Goal: Find specific page/section: Locate a particular part of the current website

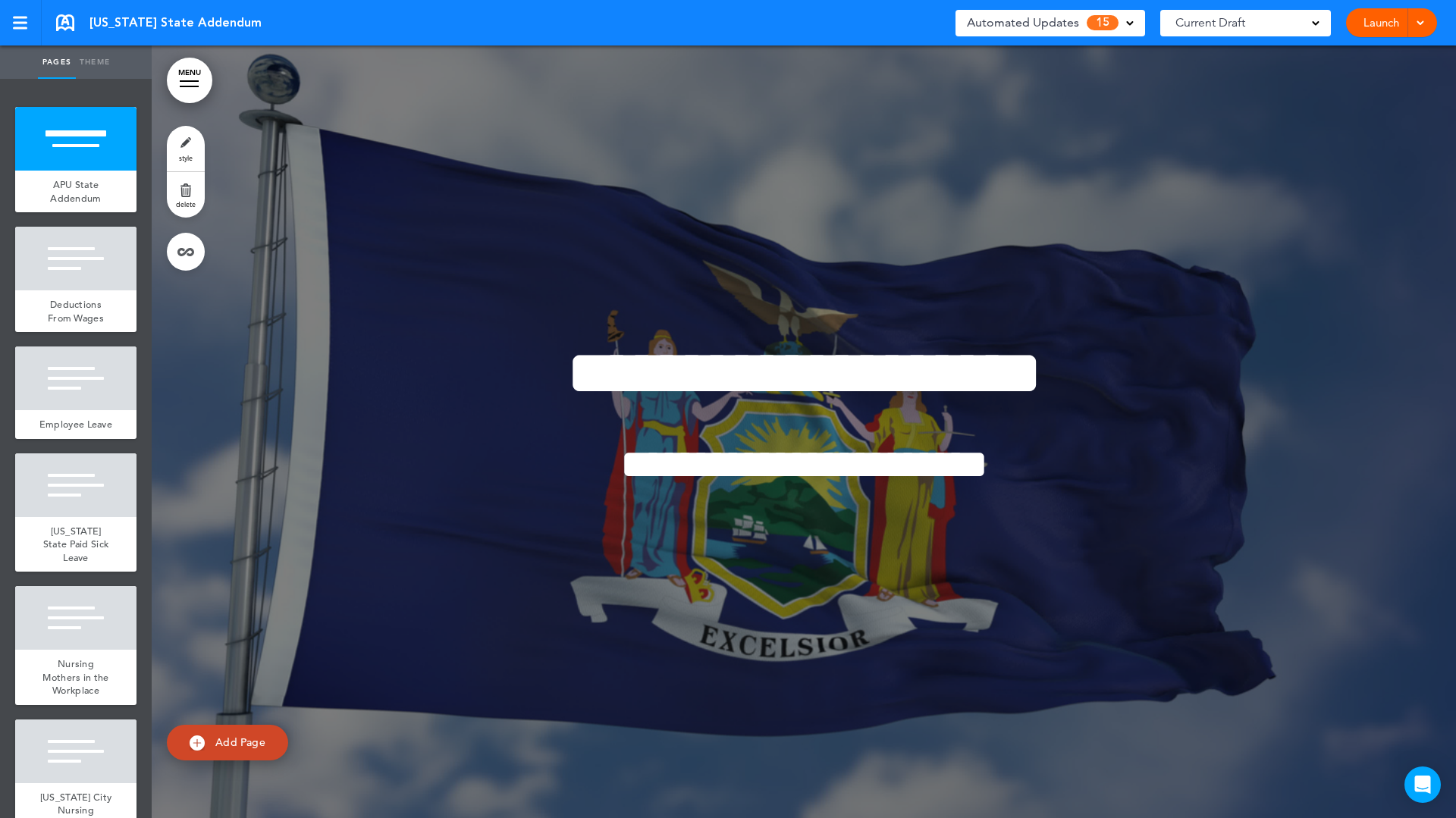
click at [1105, 23] on span "15" at bounding box center [1102, 22] width 32 height 15
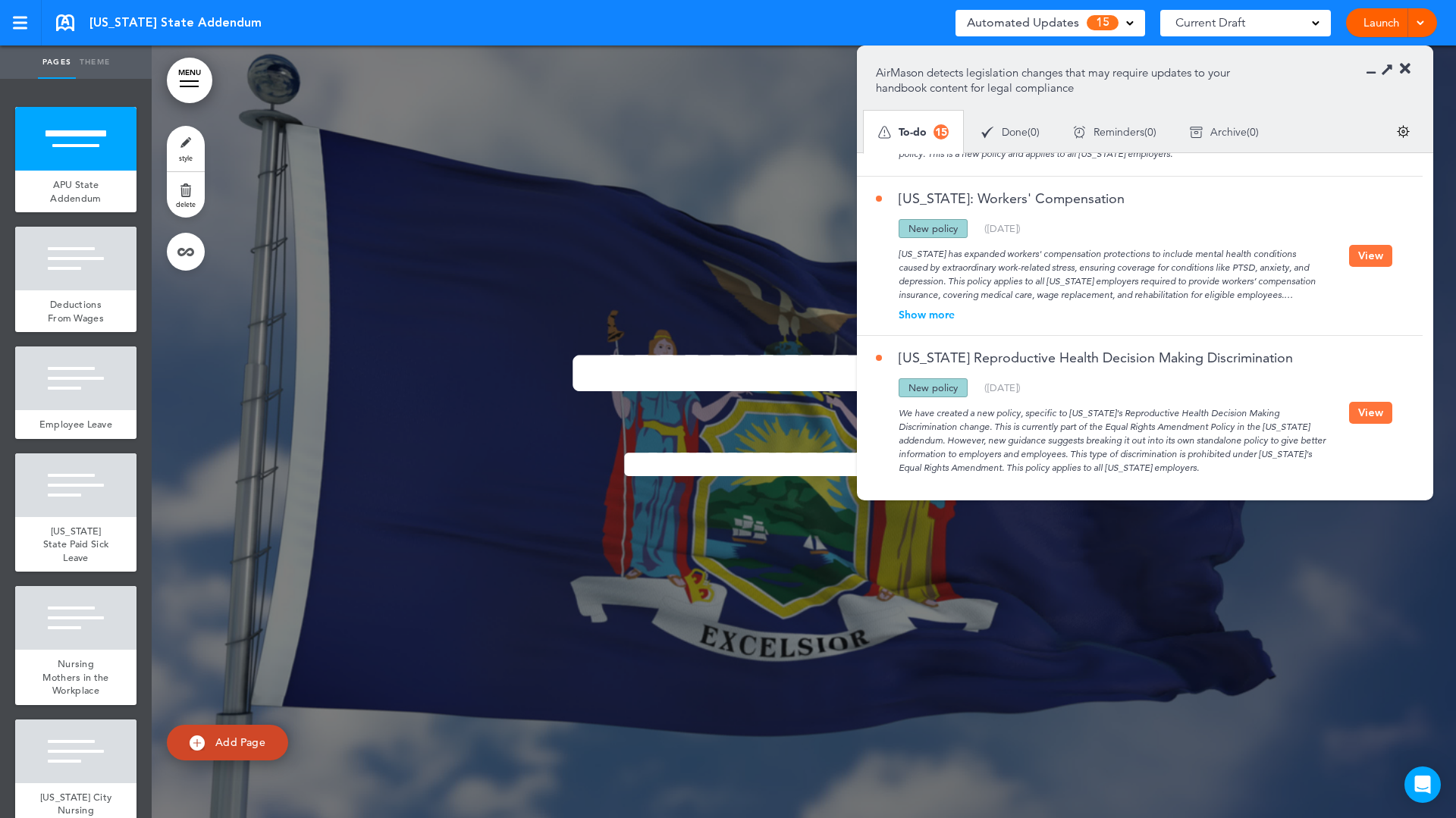
scroll to position [445, 0]
click at [1042, 200] on link "[US_STATE]: Workers' Compensation" at bounding box center [1000, 198] width 248 height 14
click at [1368, 255] on button "View" at bounding box center [1370, 255] width 43 height 22
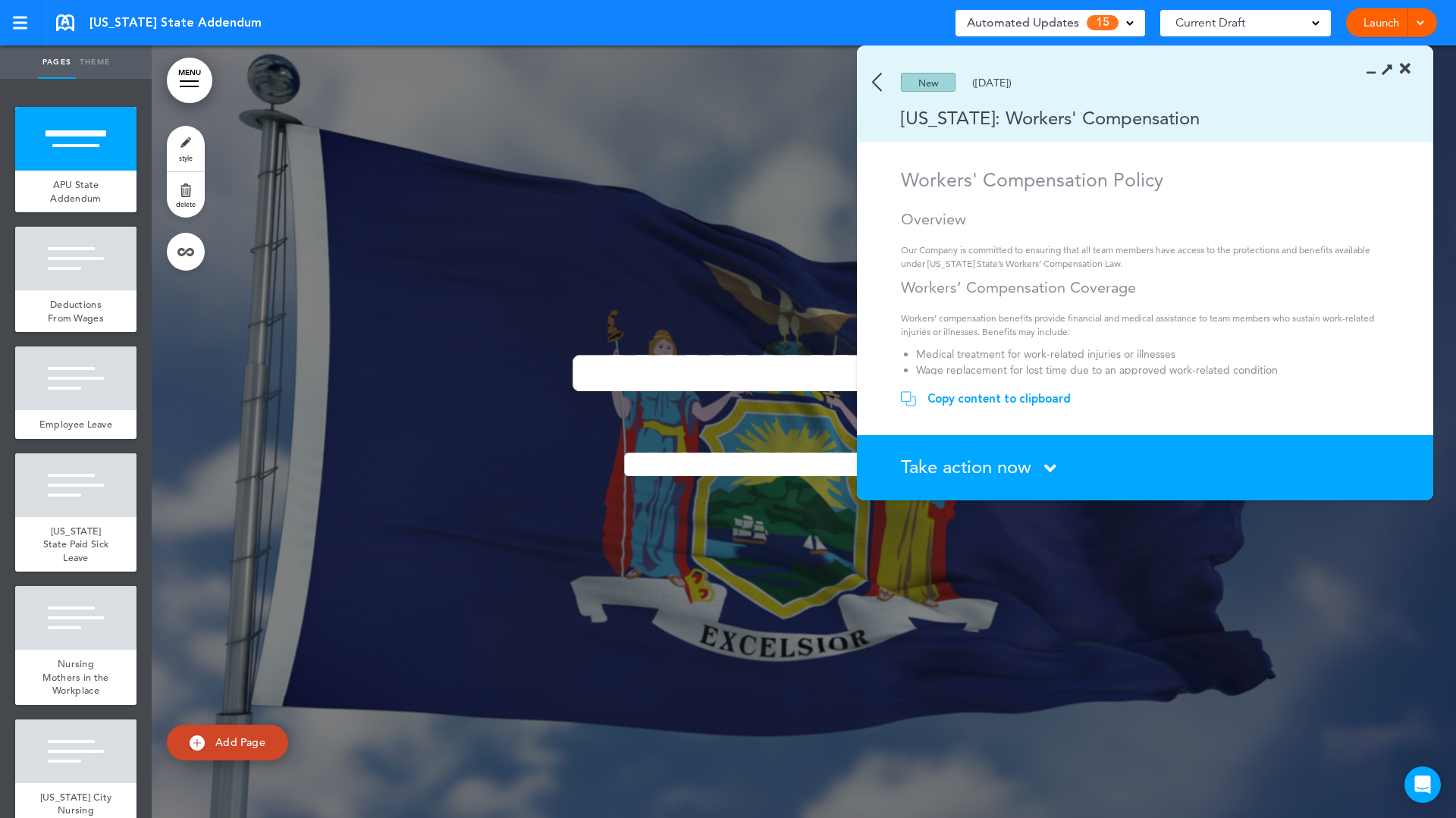
click at [879, 81] on img at bounding box center [877, 82] width 10 height 19
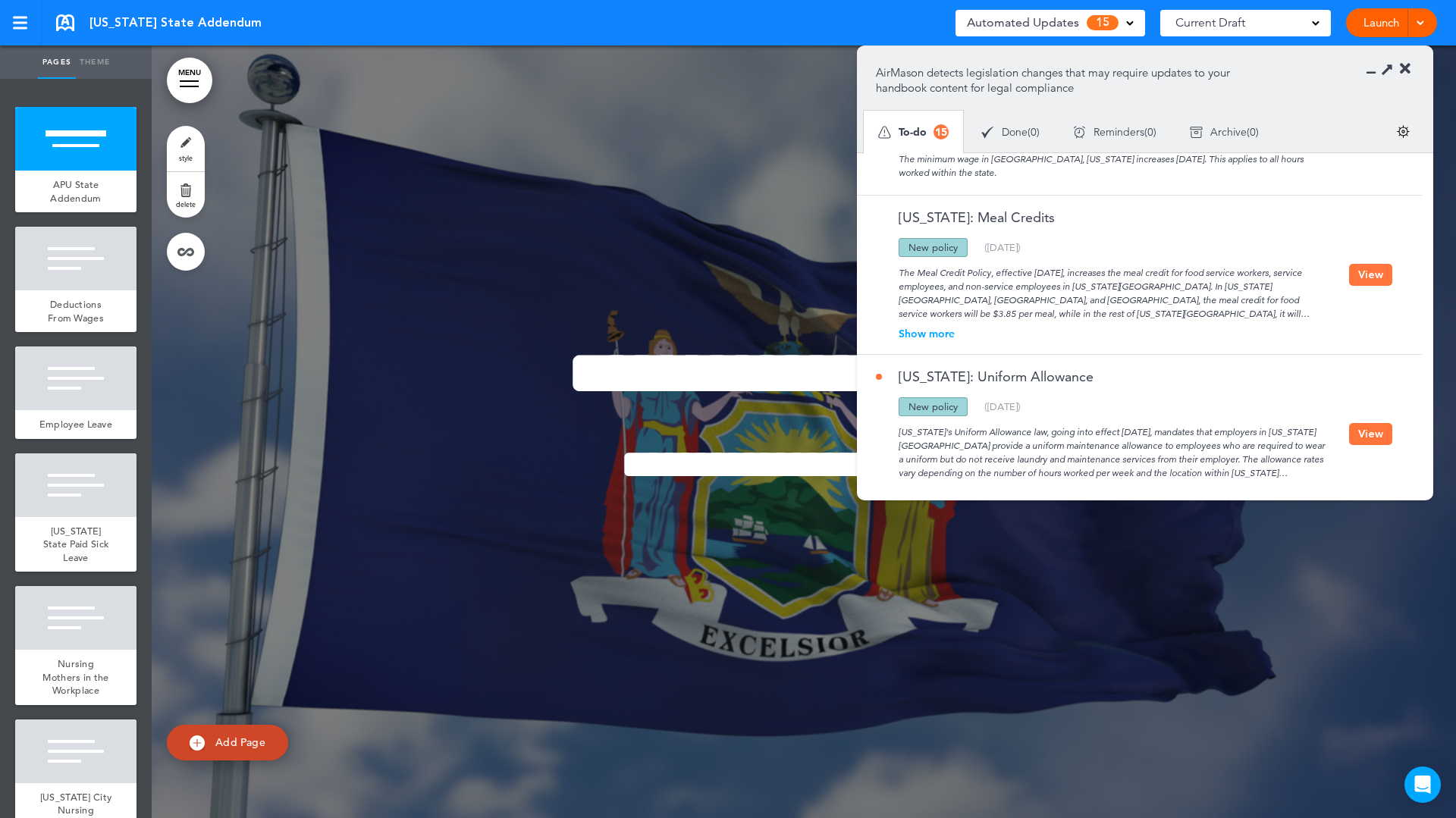
scroll to position [1577, 0]
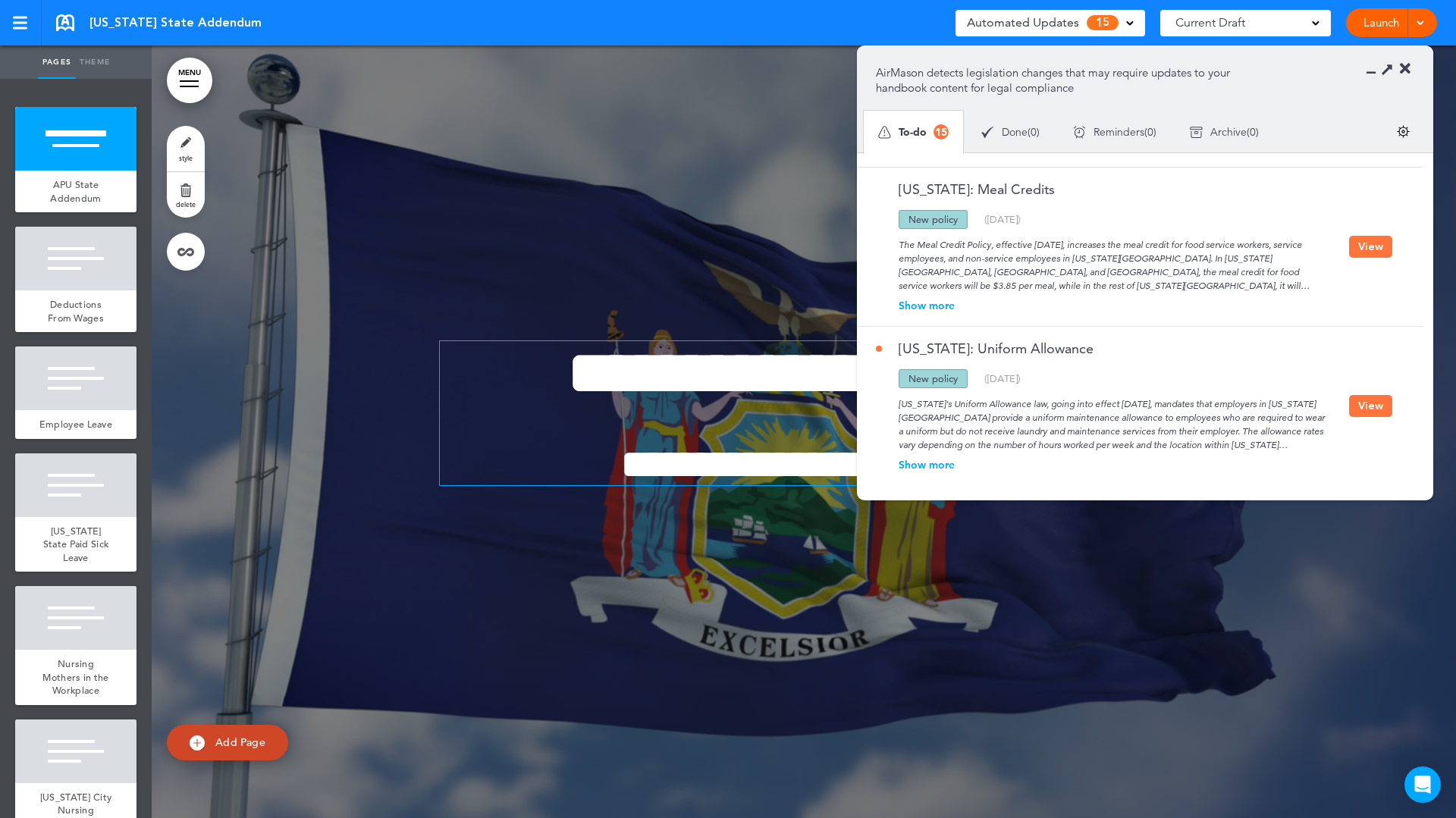
click at [571, 396] on span "**********" at bounding box center [804, 373] width 475 height 63
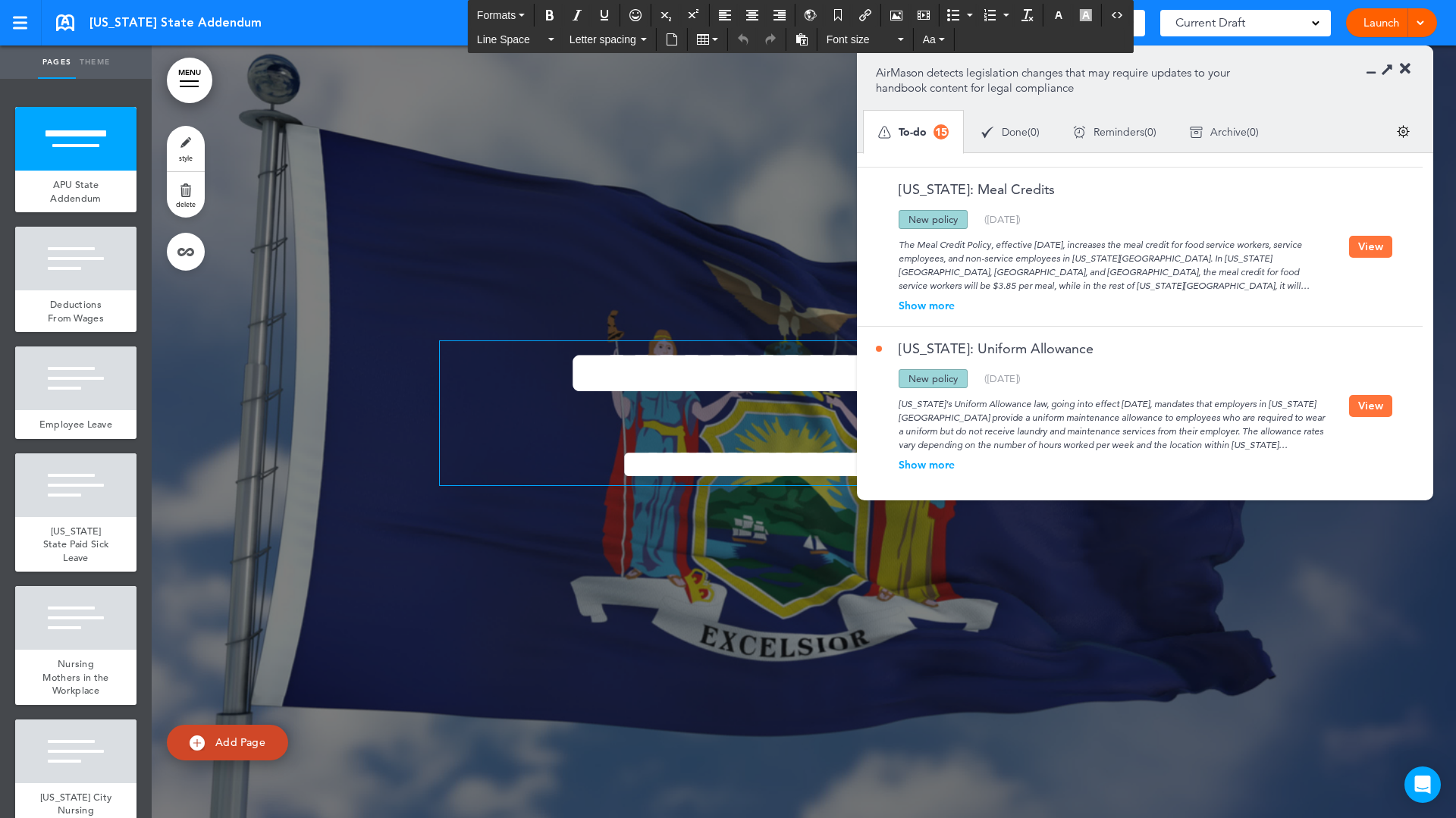
click at [367, 400] on div at bounding box center [803, 431] width 1304 height 773
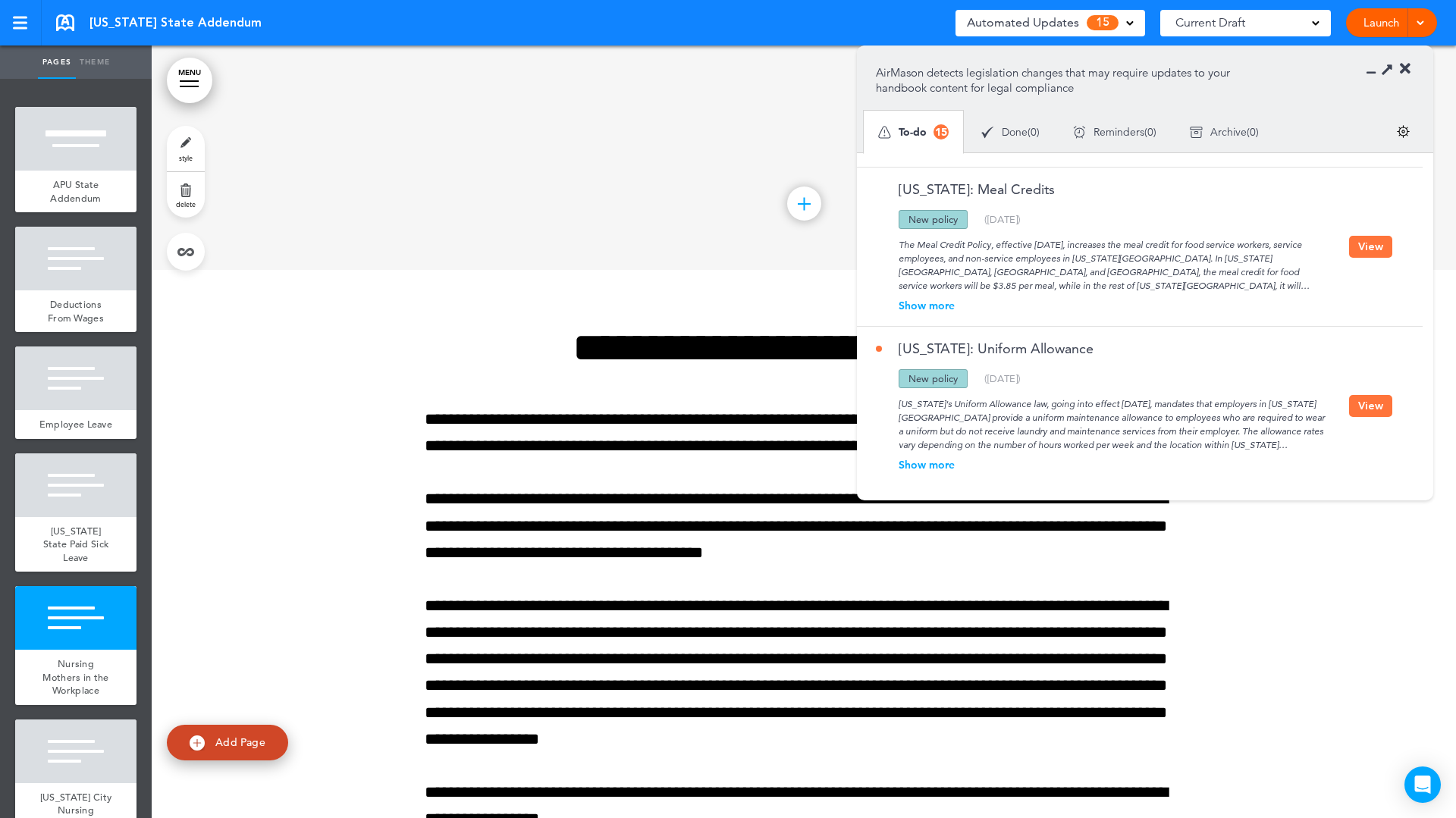
scroll to position [8751, 0]
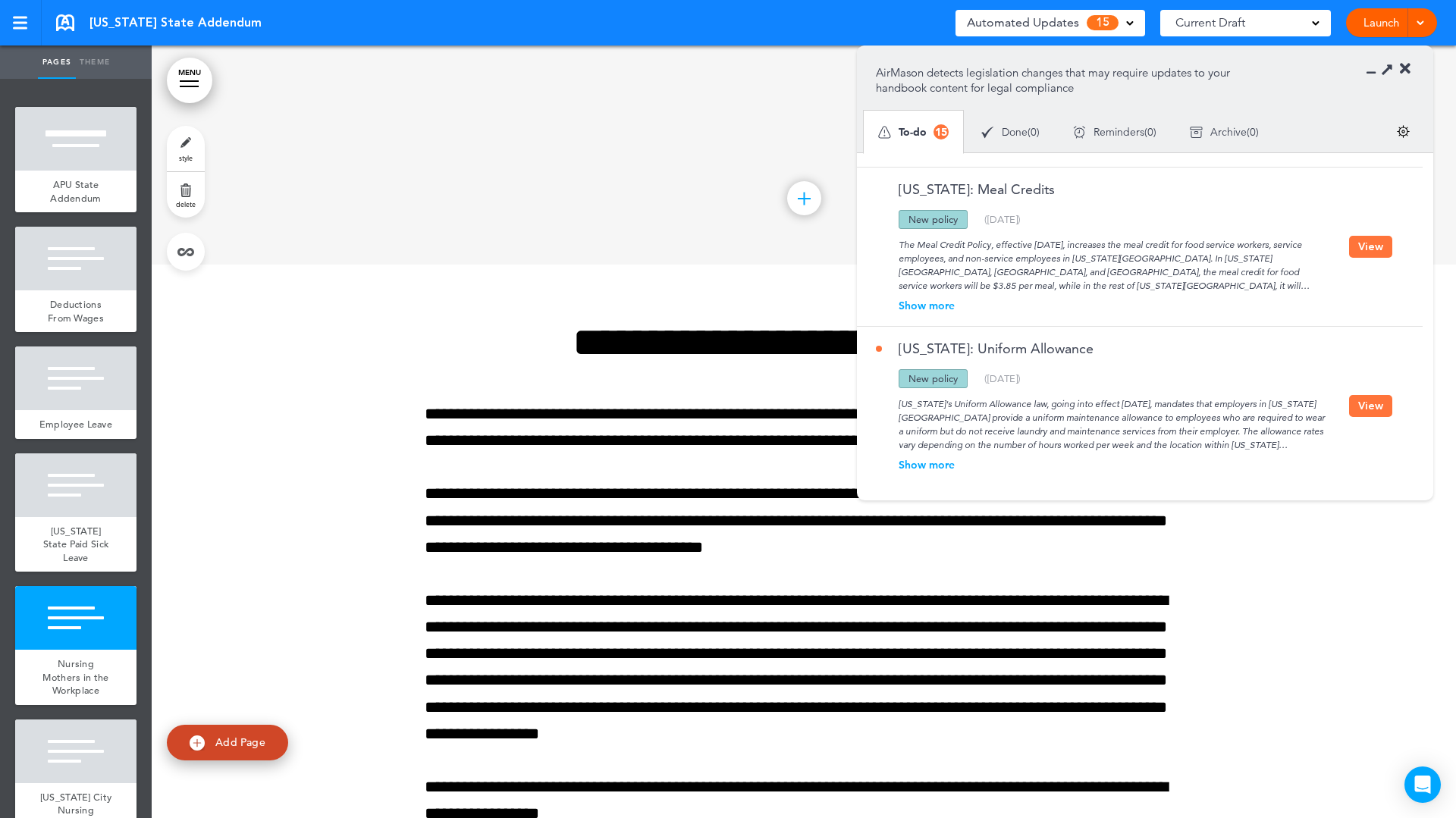
click at [1403, 68] on icon at bounding box center [1405, 68] width 11 height 15
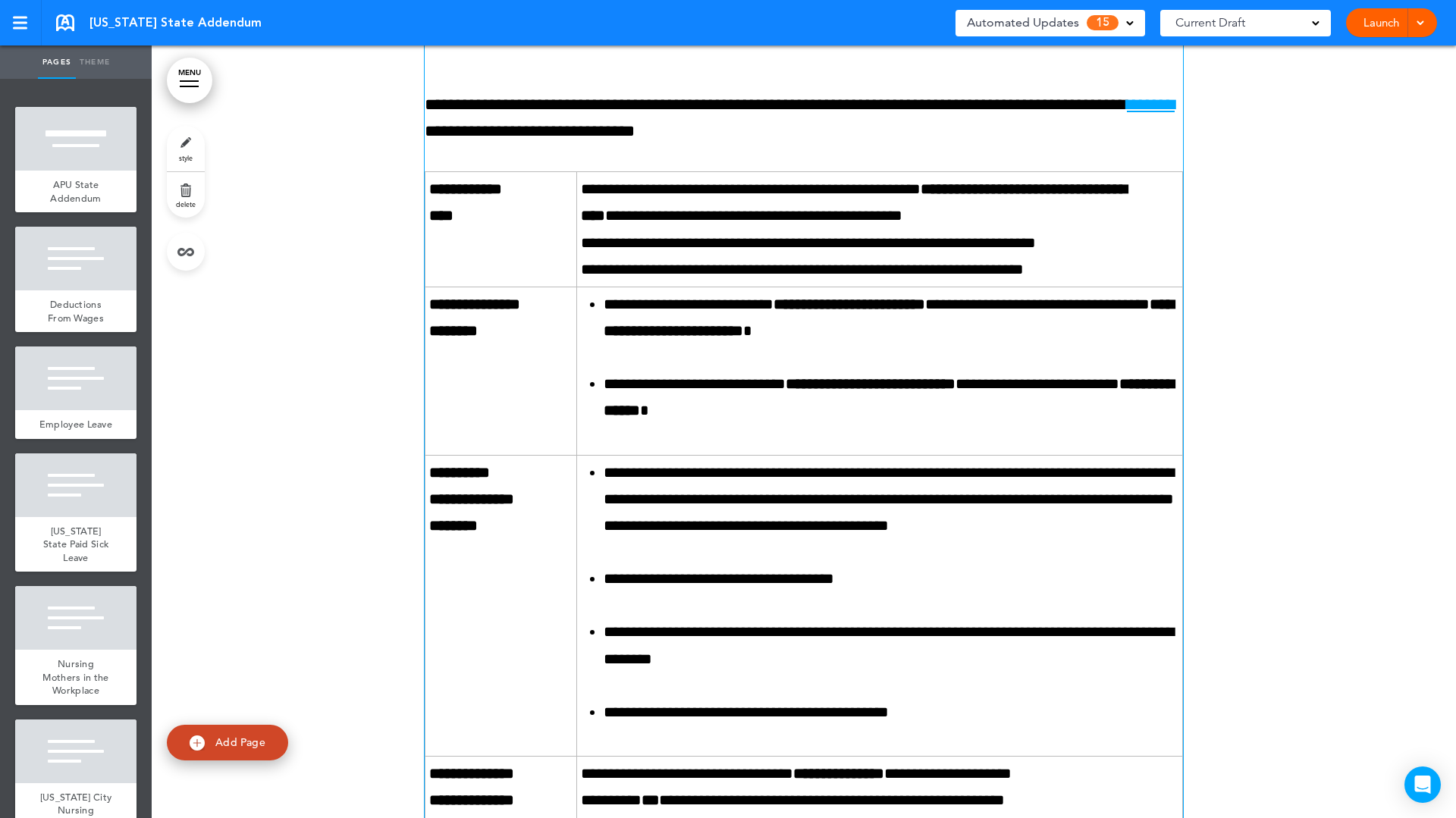
scroll to position [10271, 0]
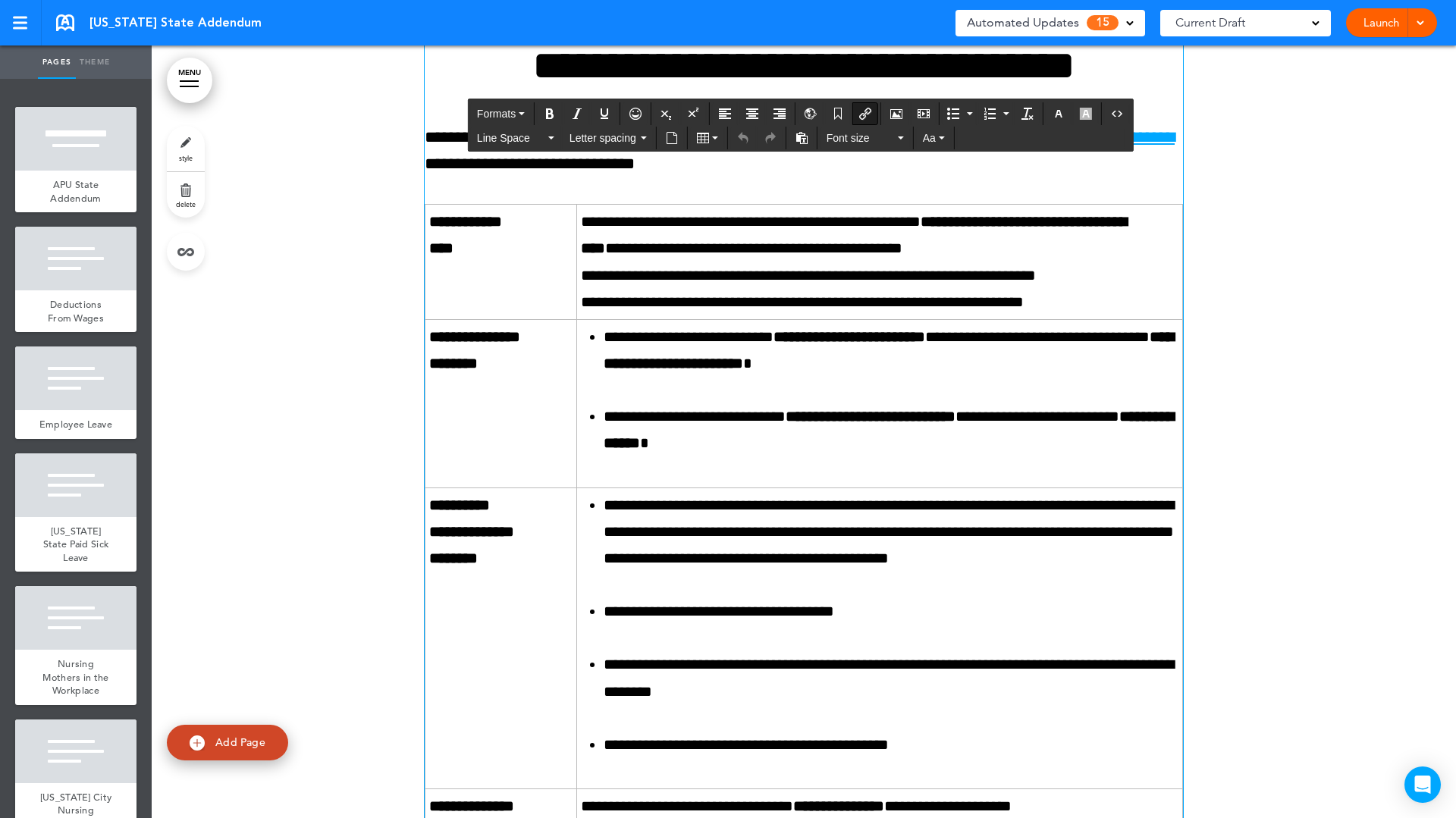
click at [1127, 145] on link "*******" at bounding box center [1151, 137] width 48 height 16
